Goal: Task Accomplishment & Management: Complete application form

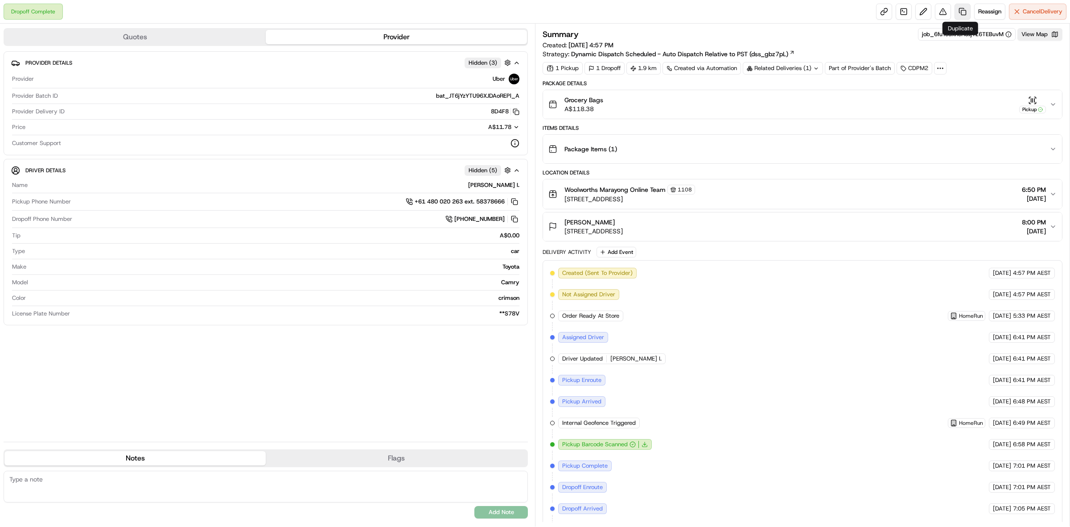
click at [960, 9] on link at bounding box center [963, 12] width 16 height 16
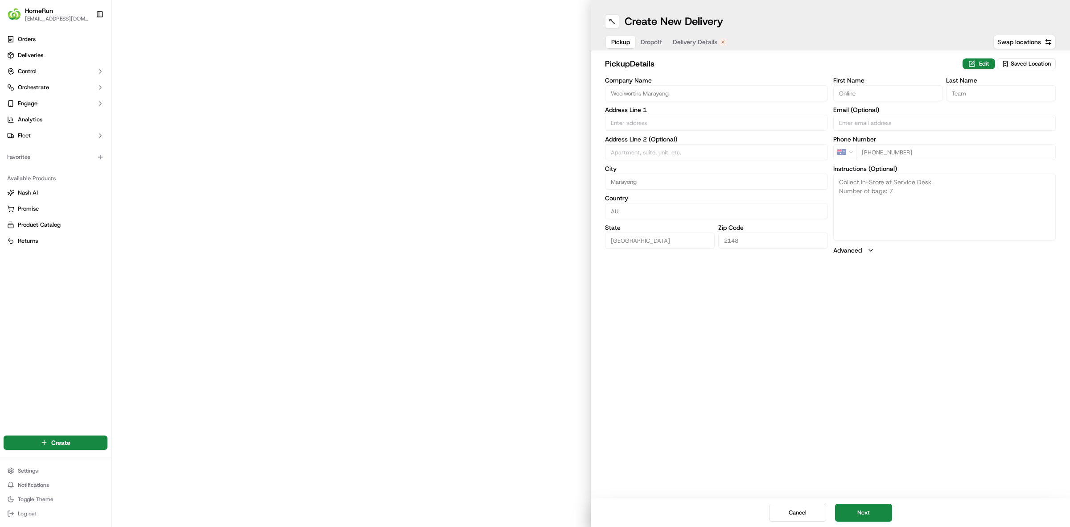
type input "Quakers Court, Cnr Falmouth And Quaker Roads"
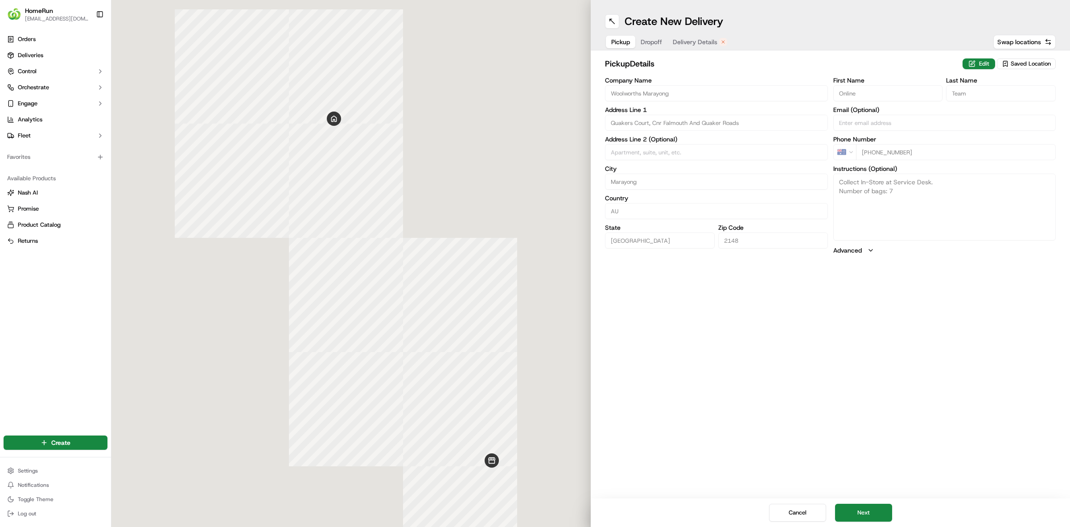
click at [684, 45] on span "Delivery Details" at bounding box center [695, 41] width 45 height 9
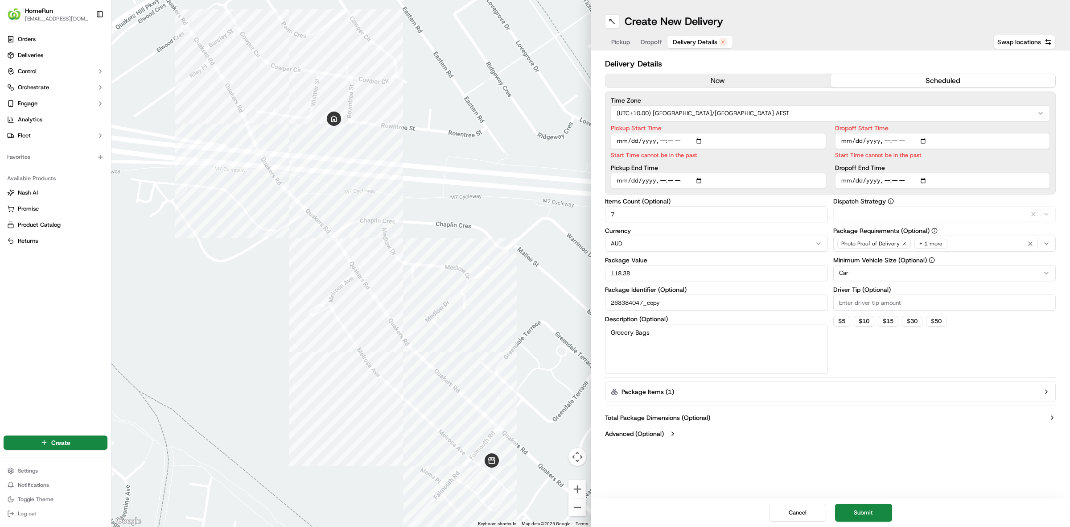
click at [700, 77] on button "now" at bounding box center [718, 80] width 225 height 13
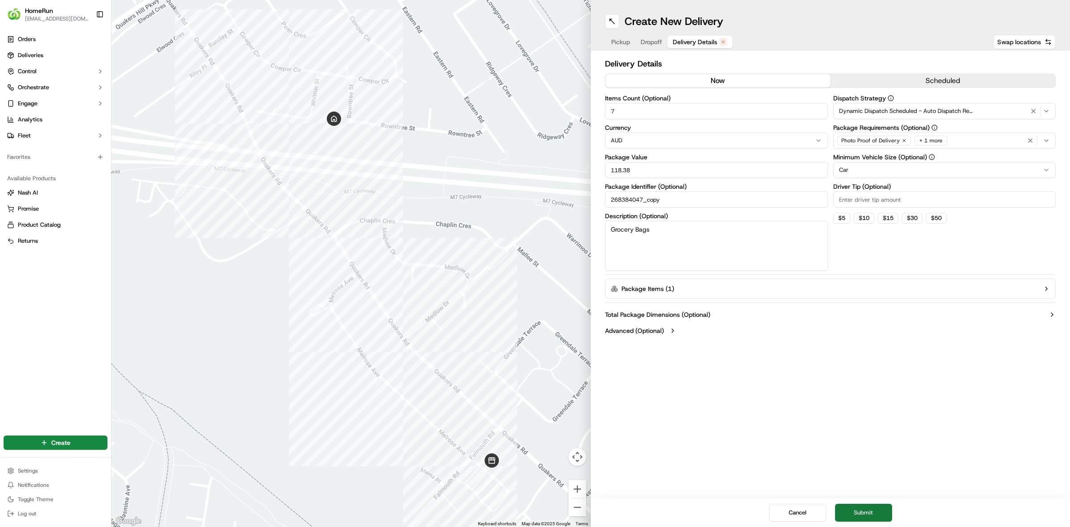
click at [870, 508] on button "Submit" at bounding box center [863, 512] width 57 height 18
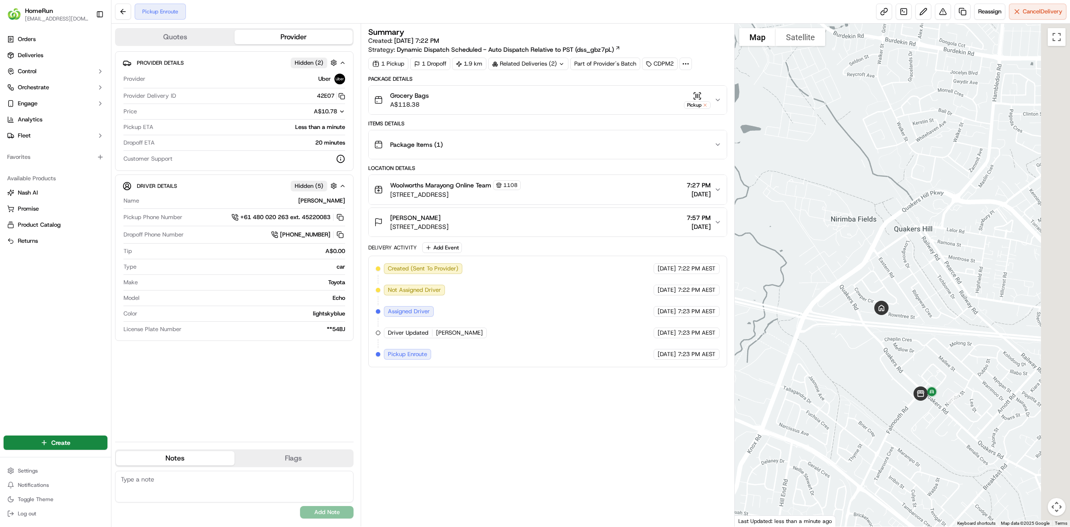
drag, startPoint x: 913, startPoint y: 431, endPoint x: 861, endPoint y: 364, distance: 84.5
click at [861, 364] on div at bounding box center [903, 275] width 336 height 503
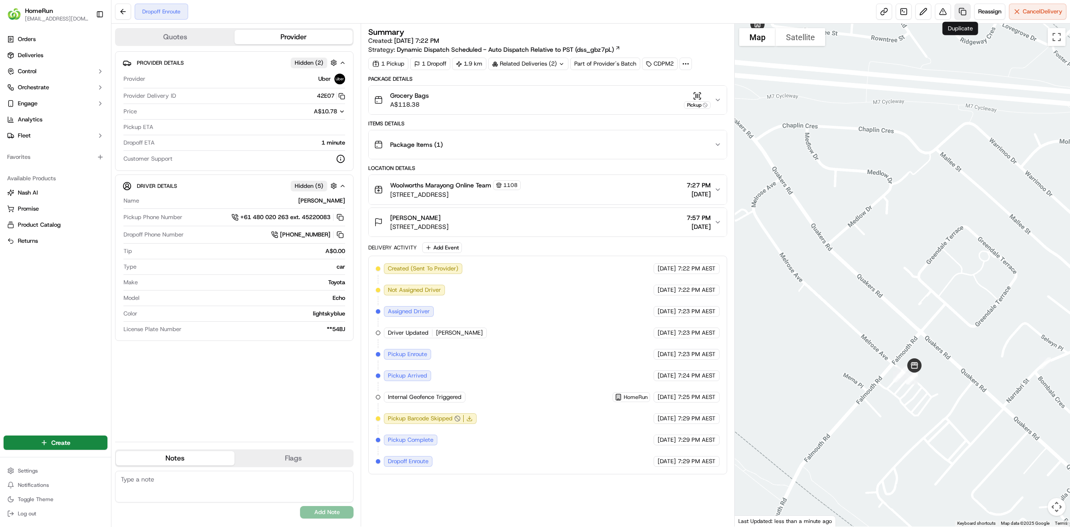
click at [956, 12] on link at bounding box center [963, 12] width 16 height 16
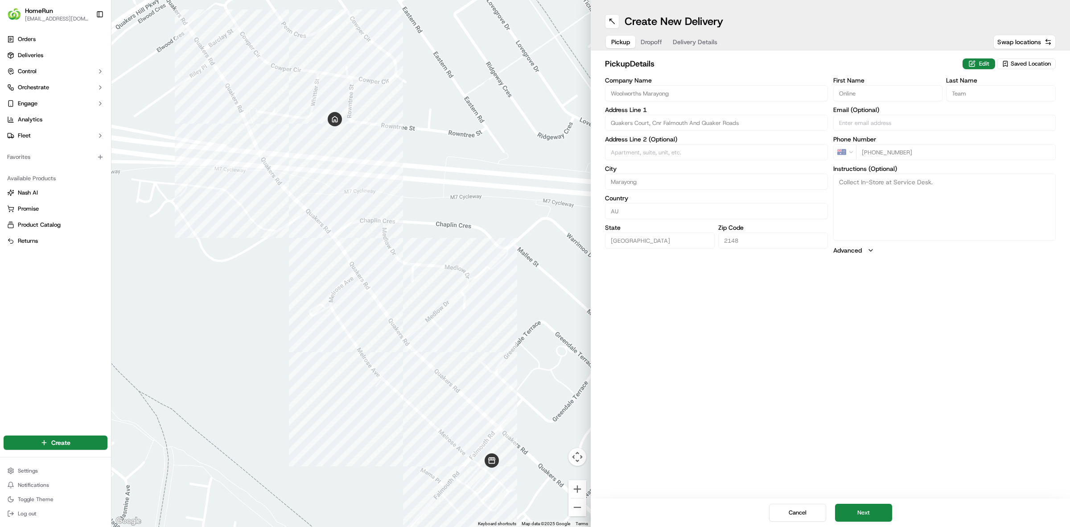
click at [695, 47] on button "Delivery Details" at bounding box center [694, 42] width 55 height 12
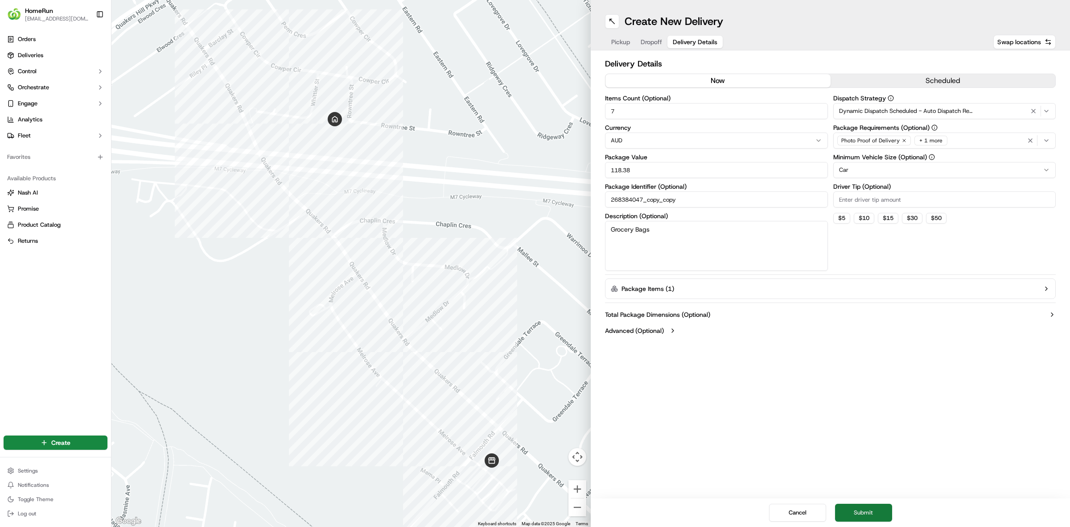
click at [879, 515] on button "Submit" at bounding box center [863, 512] width 57 height 18
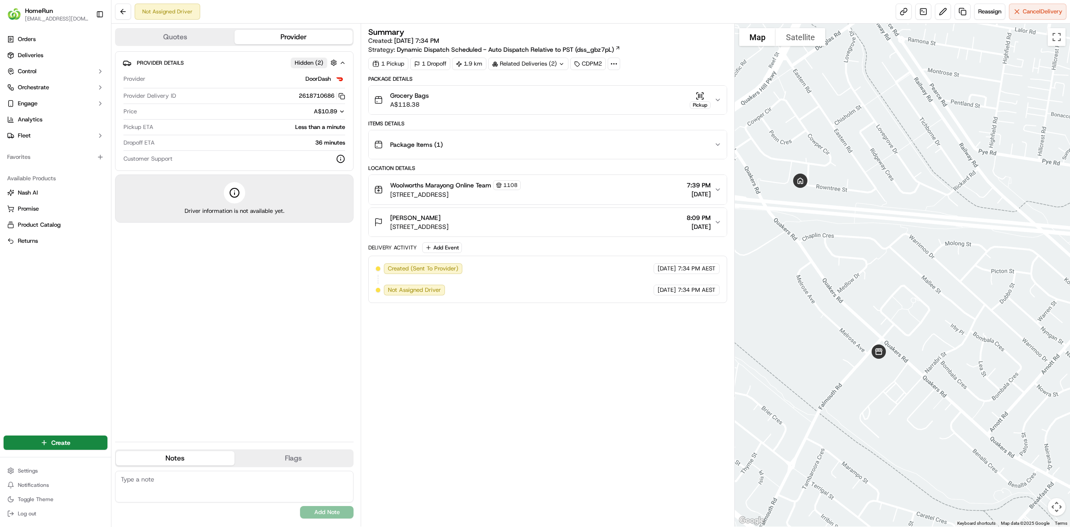
drag, startPoint x: 845, startPoint y: 387, endPoint x: 807, endPoint y: 352, distance: 51.1
click at [807, 352] on div at bounding box center [903, 275] width 336 height 503
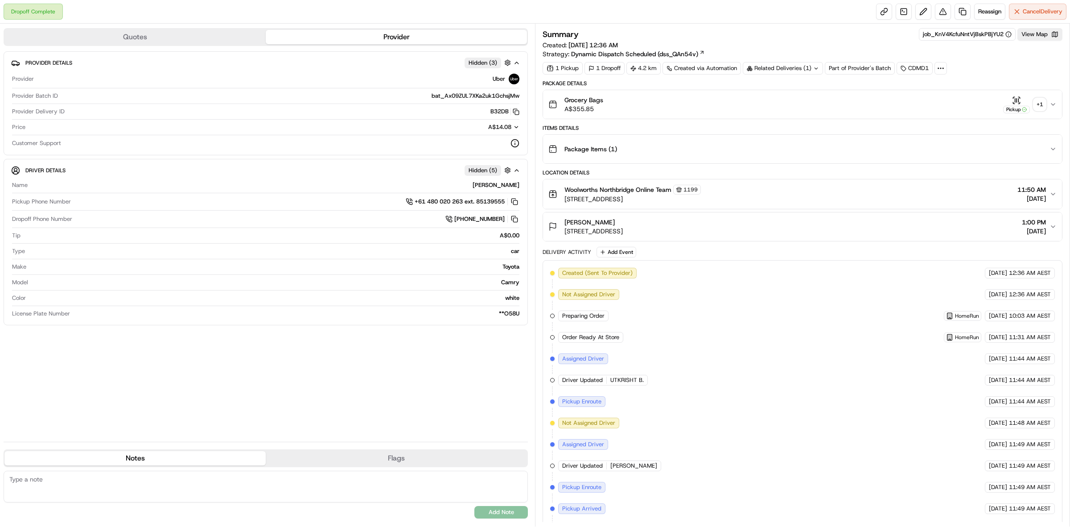
click at [1044, 103] on div "+ 1" at bounding box center [1040, 104] width 12 height 12
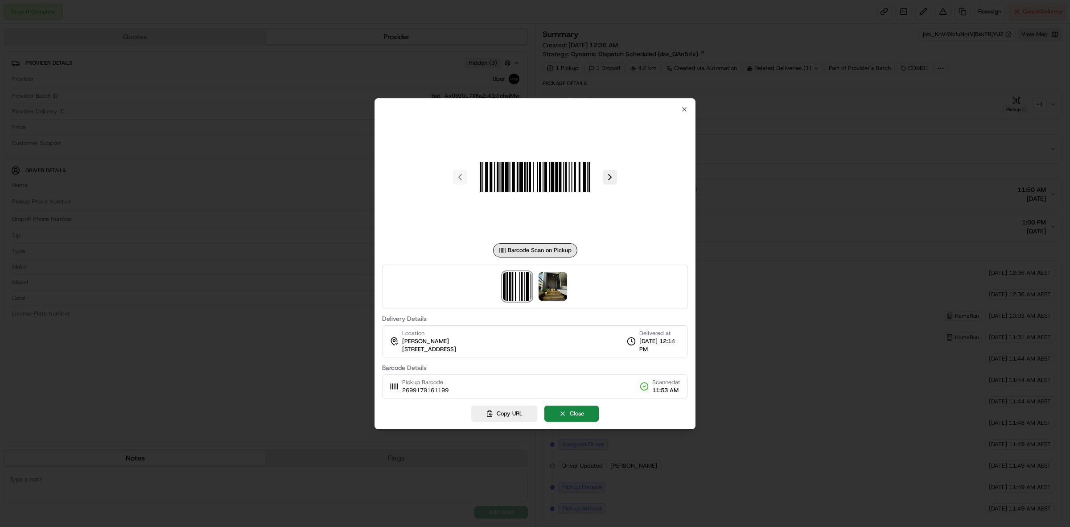
drag, startPoint x: 569, startPoint y: 286, endPoint x: 562, endPoint y: 287, distance: 6.7
click at [569, 286] on div at bounding box center [535, 286] width 306 height 44
click at [562, 287] on img at bounding box center [553, 286] width 29 height 29
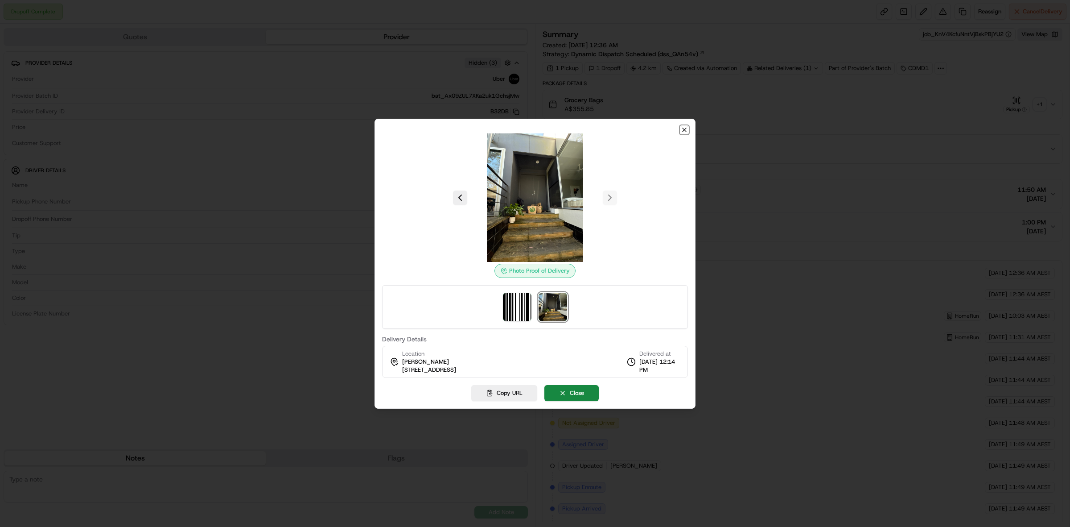
click at [686, 131] on icon "button" at bounding box center [685, 130] width 4 height 4
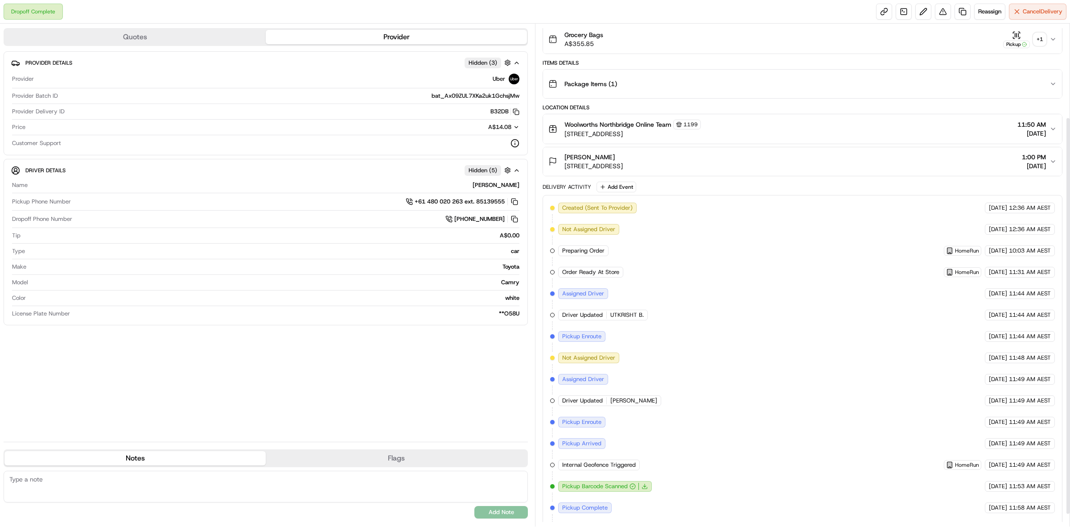
scroll to position [133, 0]
